Goal: Information Seeking & Learning: Learn about a topic

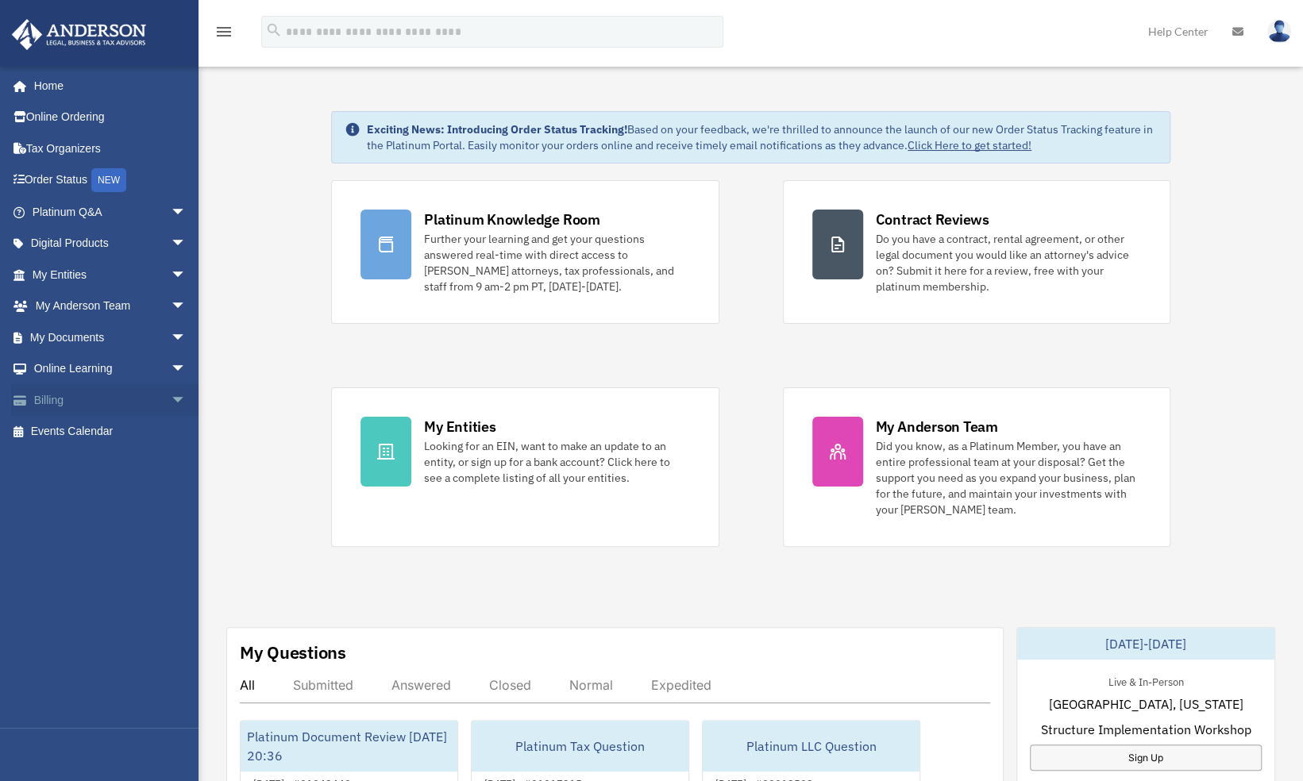
click at [171, 400] on span "arrow_drop_down" at bounding box center [187, 400] width 32 height 33
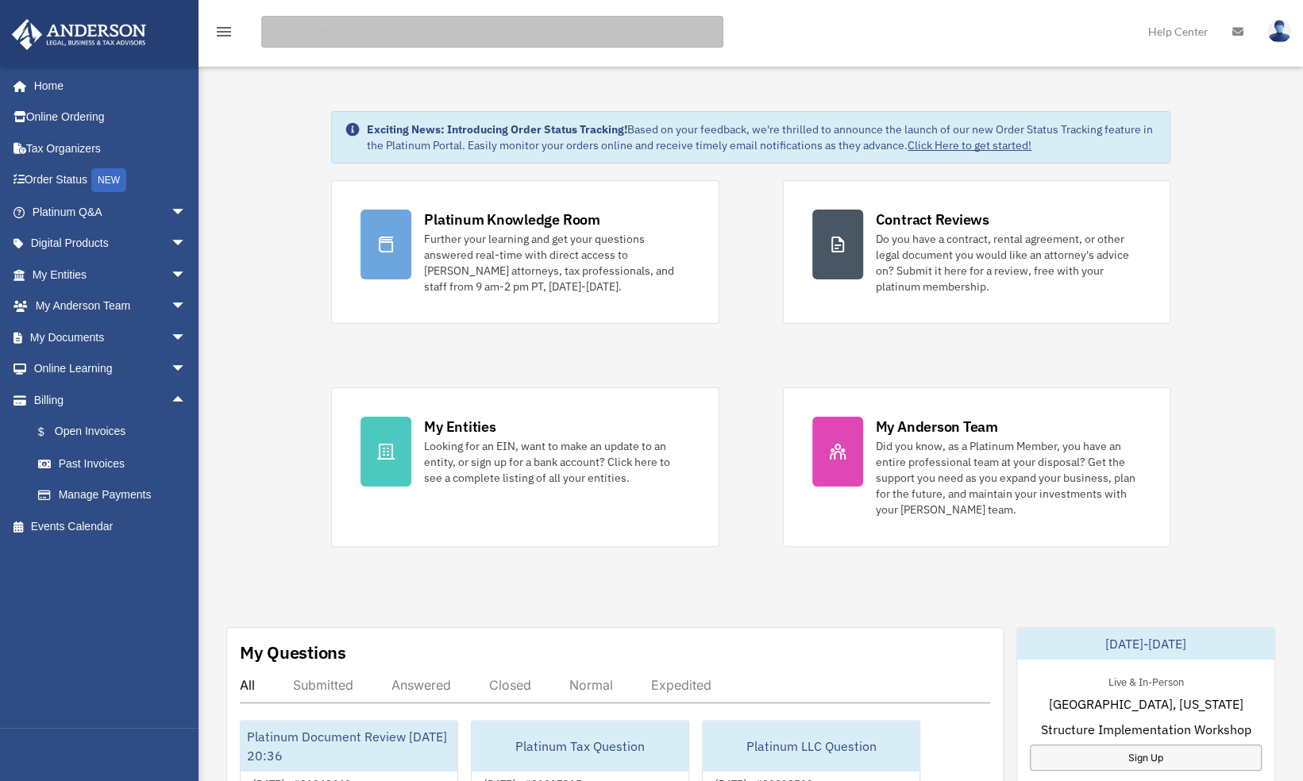
click at [650, 26] on input "search" at bounding box center [492, 32] width 462 height 32
type input "*"
type input "**********"
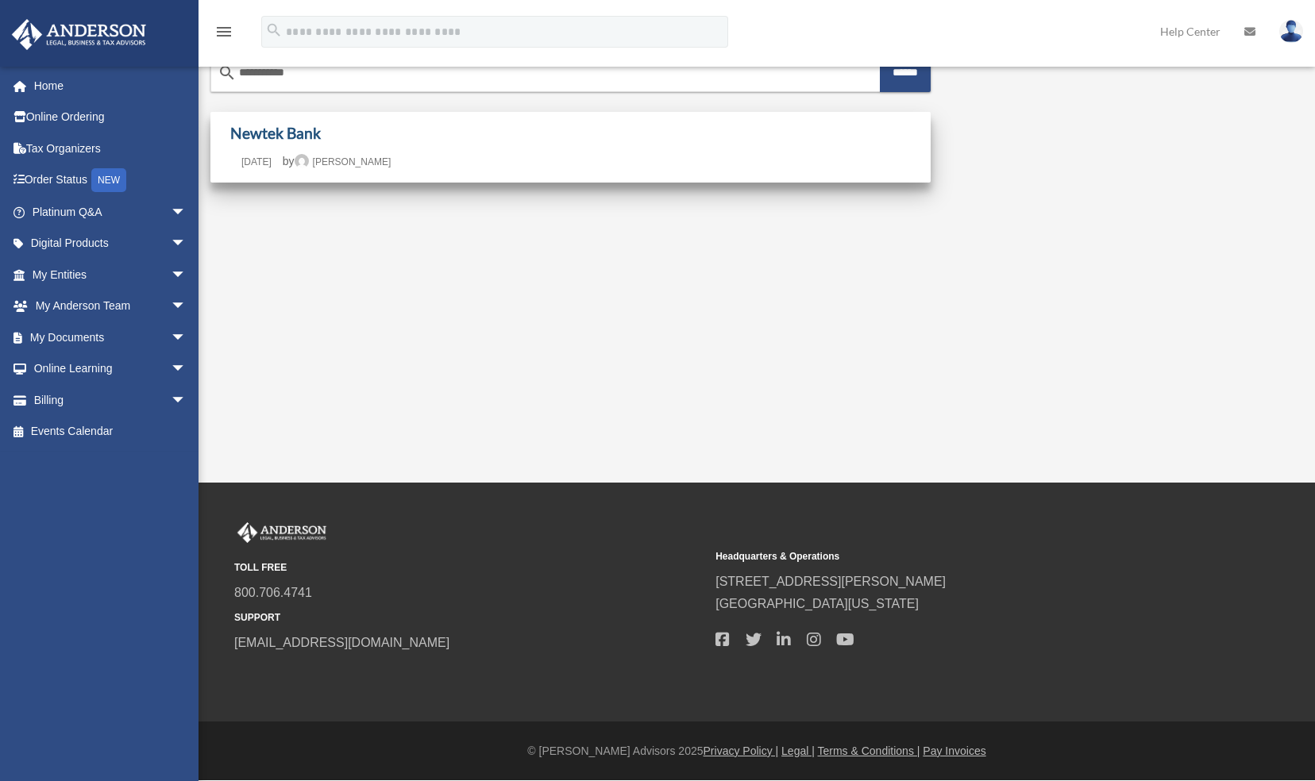
click at [283, 127] on link "Newtek Bank" at bounding box center [275, 133] width 91 height 18
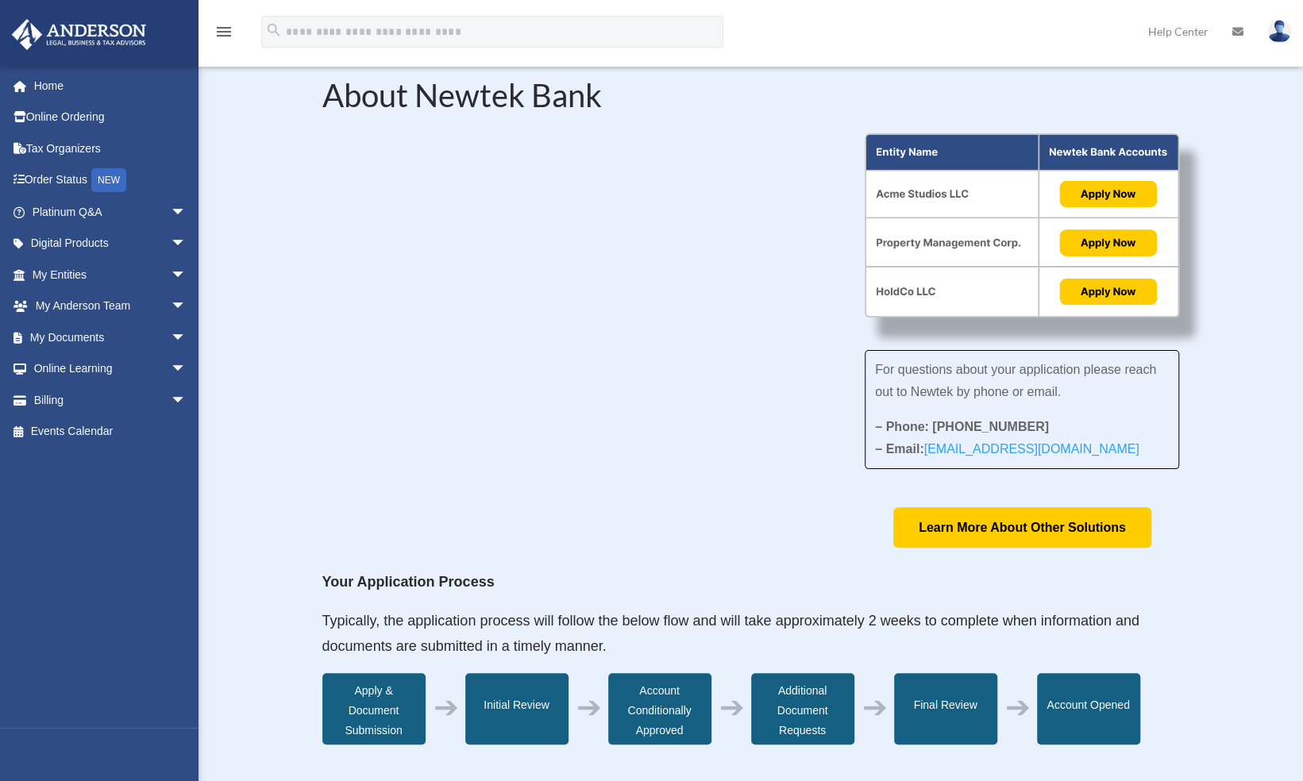
click at [827, 35] on div "menu search Site Menu add aleem.quadri@quadrifamily.com My Profile Reset Passwo…" at bounding box center [651, 39] width 1279 height 54
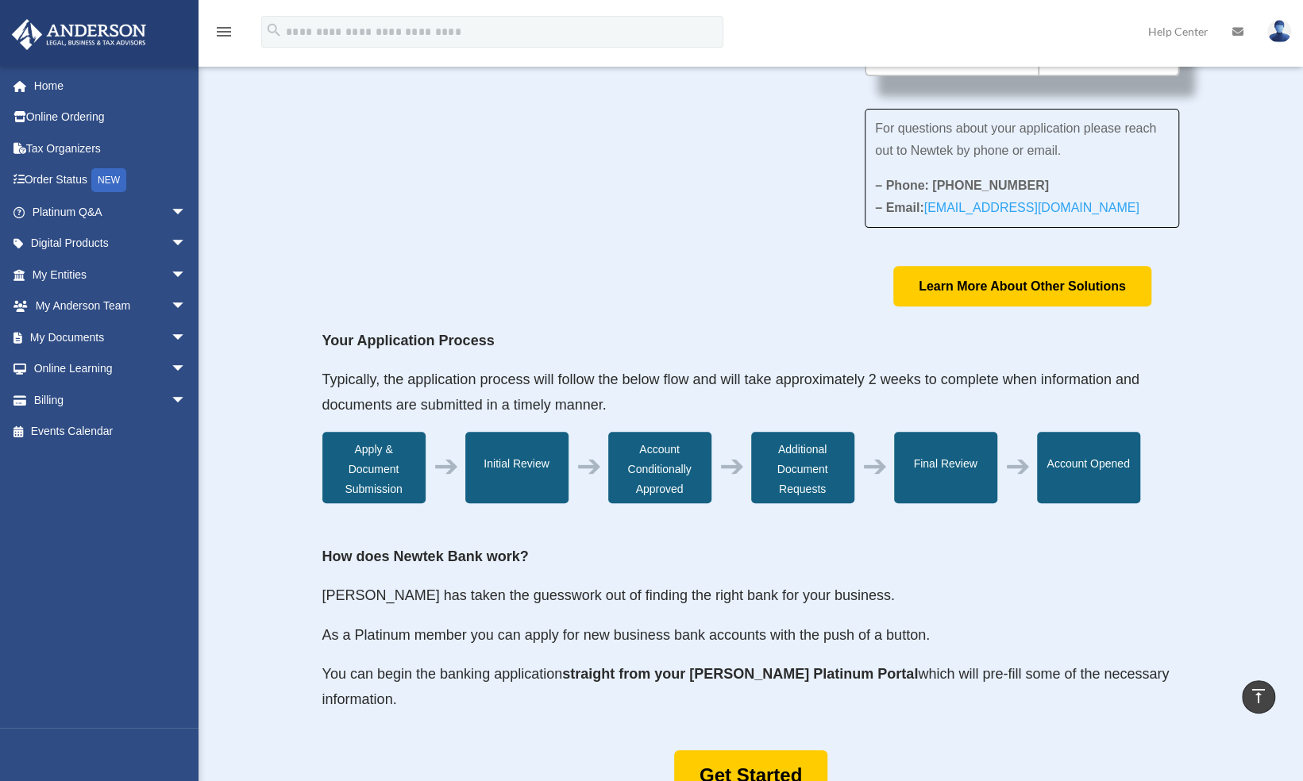
scroll to position [356, 0]
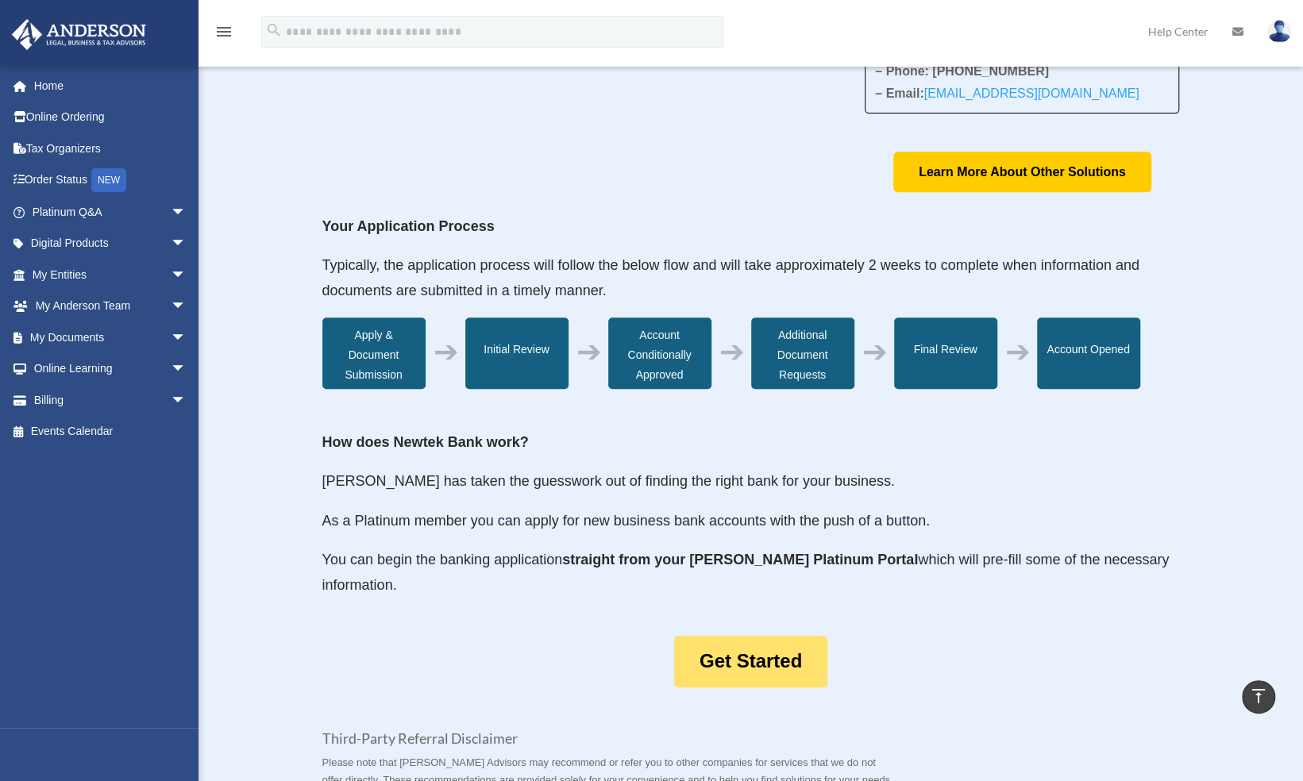
click at [751, 656] on link "Get Started" at bounding box center [750, 662] width 153 height 52
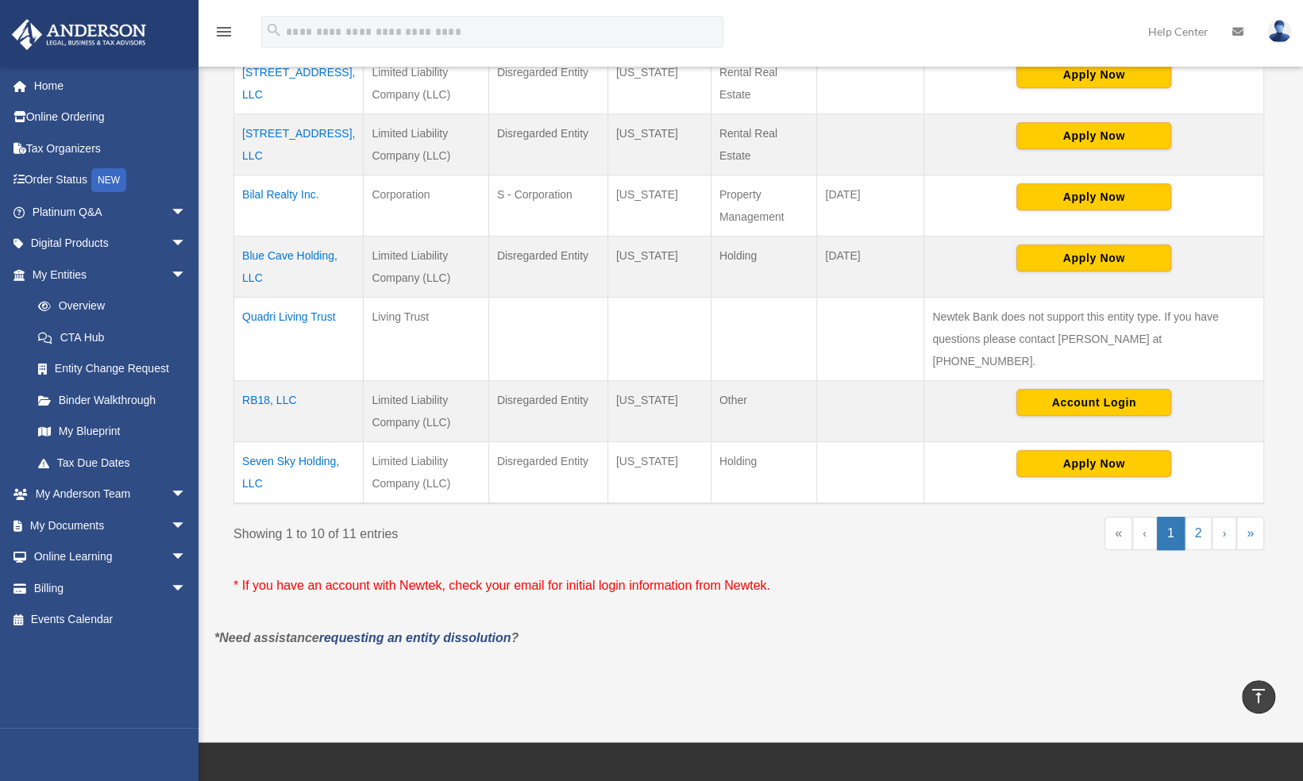
scroll to position [592, 0]
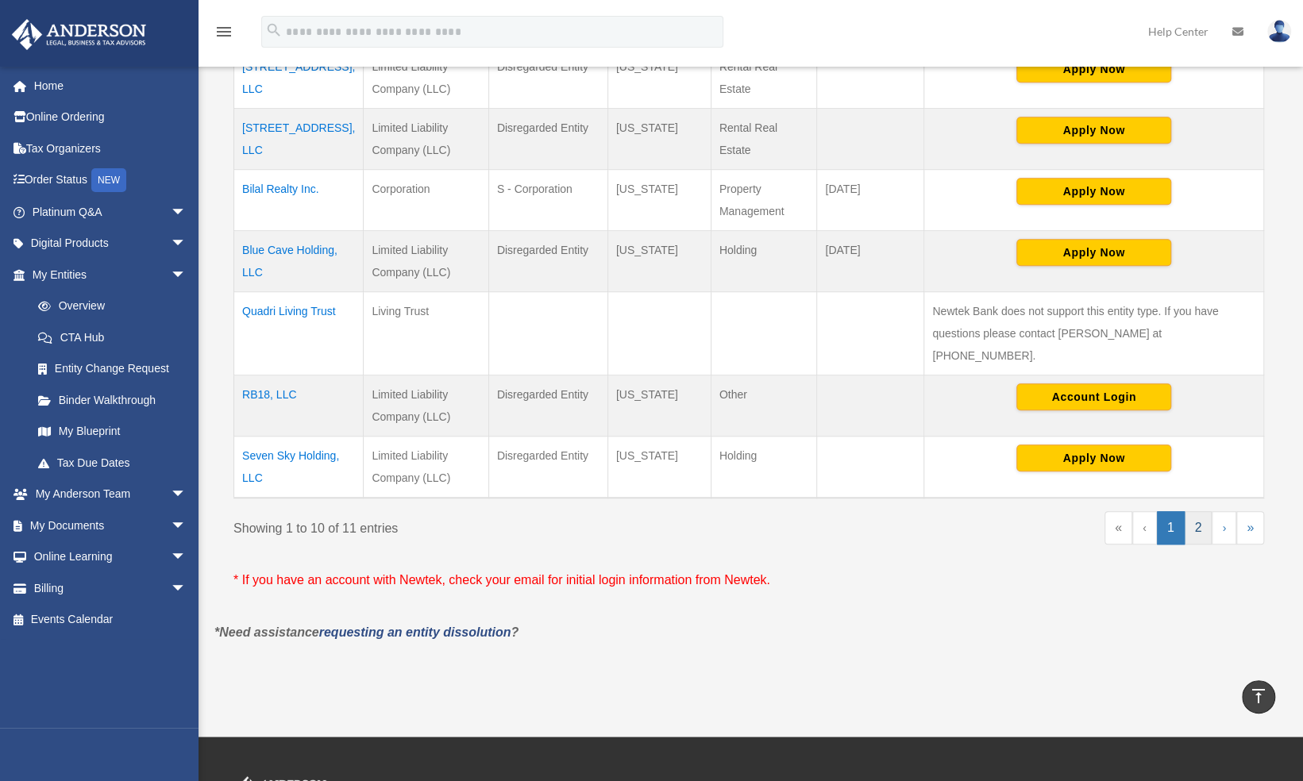
click at [1207, 511] on link "2" at bounding box center [1199, 527] width 28 height 33
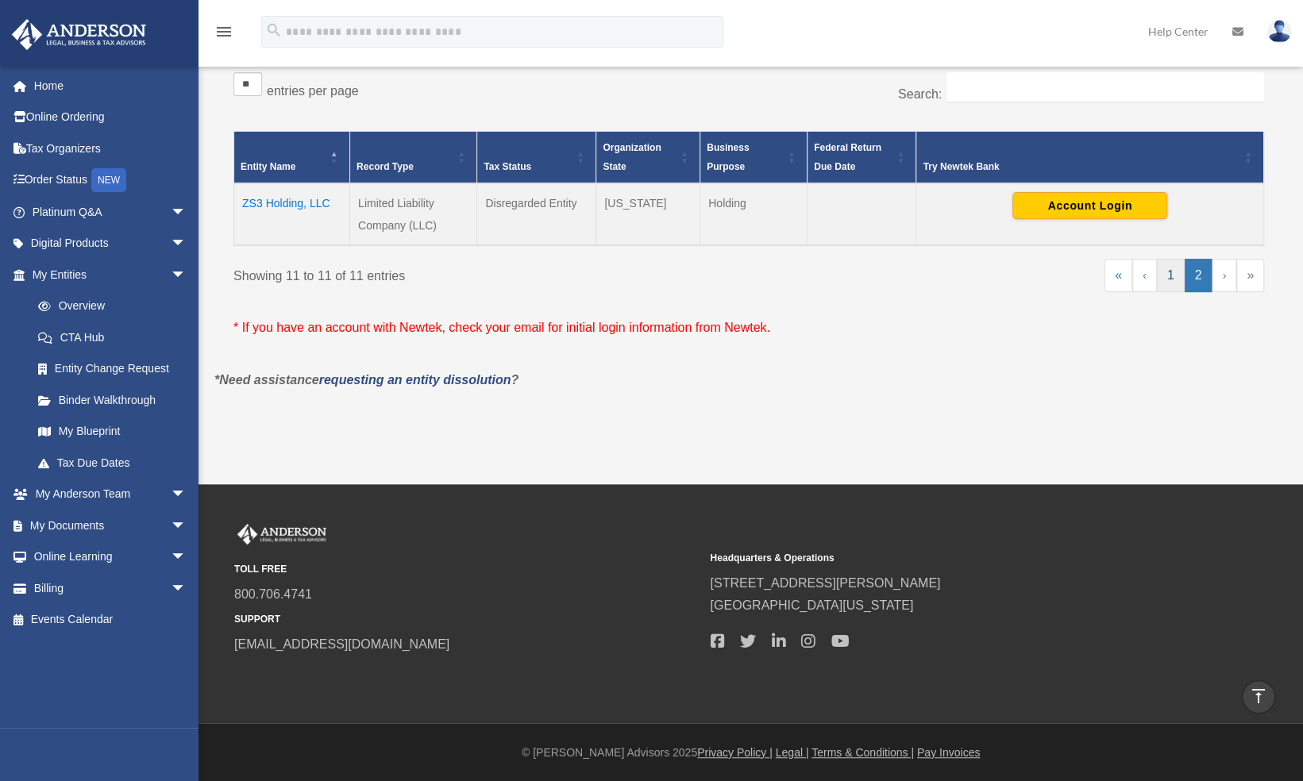
click at [1171, 274] on link "1" at bounding box center [1171, 275] width 28 height 33
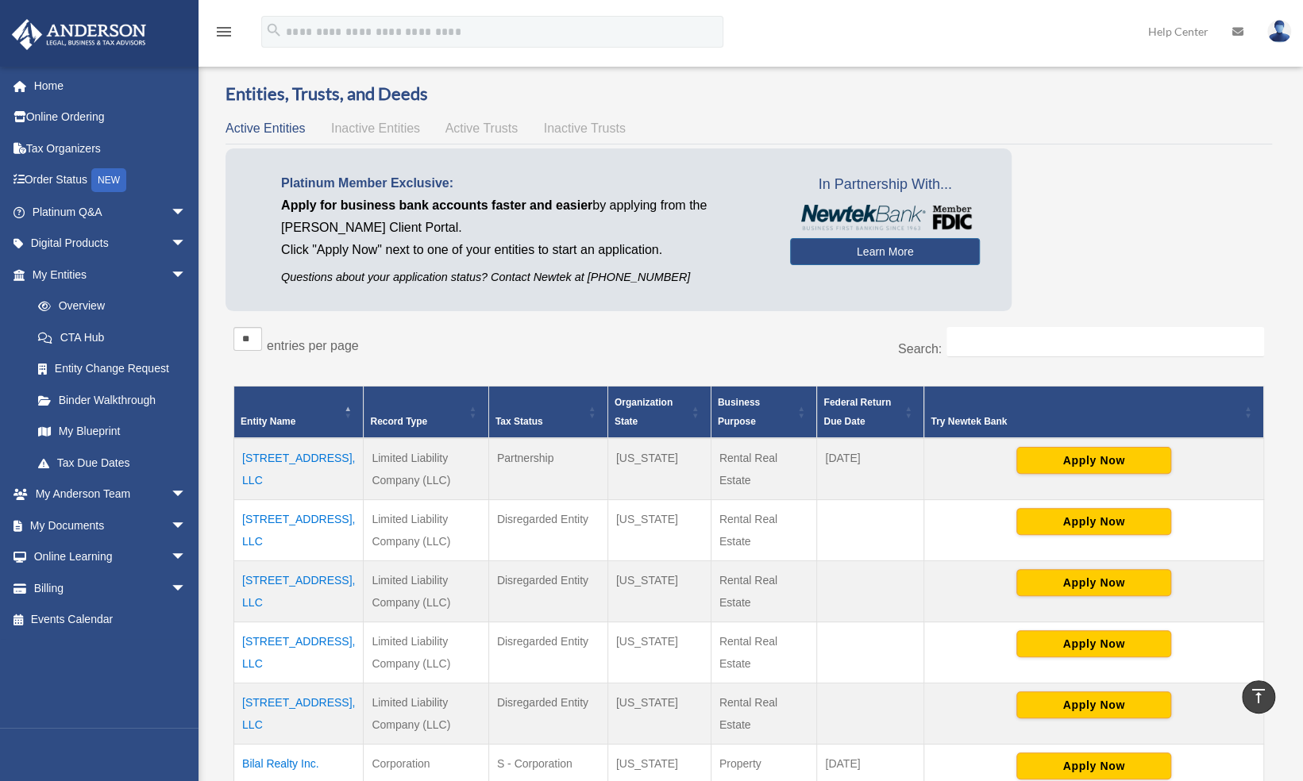
scroll to position [0, 0]
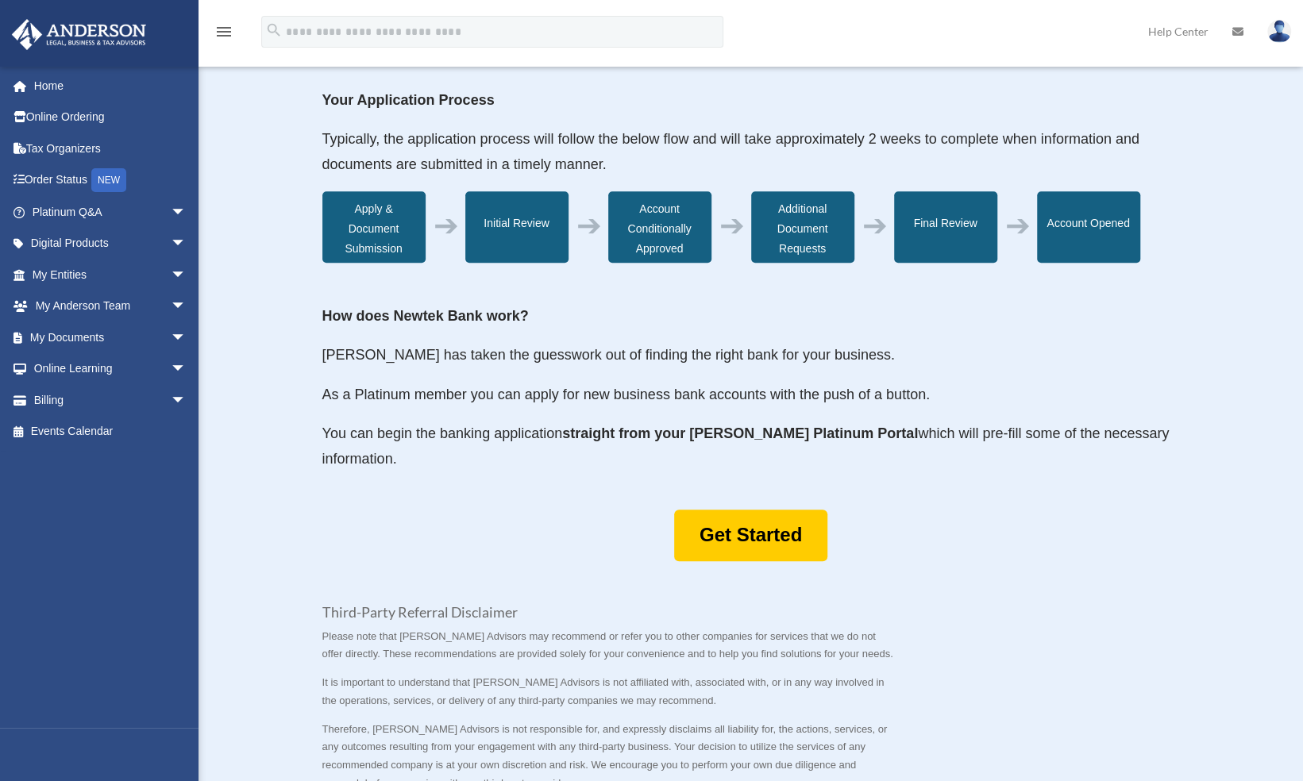
scroll to position [659, 0]
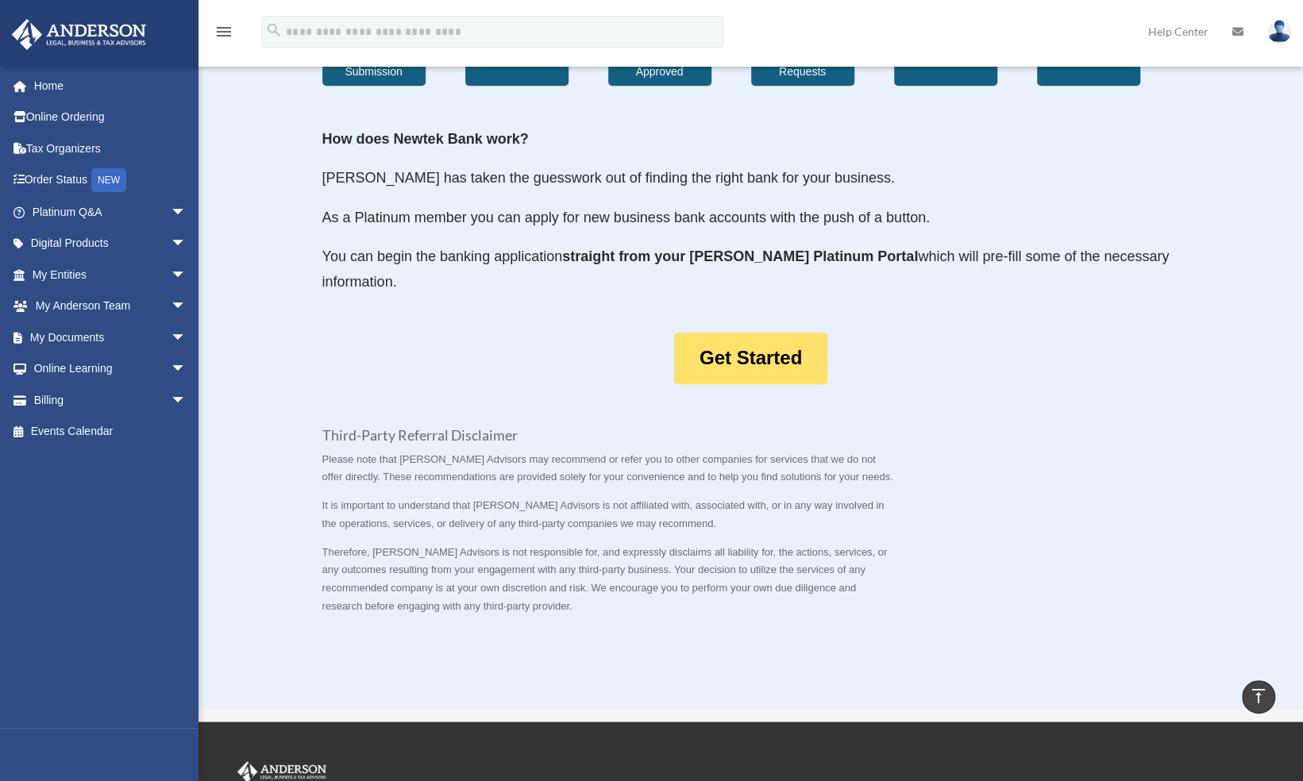
click at [753, 361] on link "Get Started" at bounding box center [750, 359] width 153 height 52
